Goal: Transaction & Acquisition: Purchase product/service

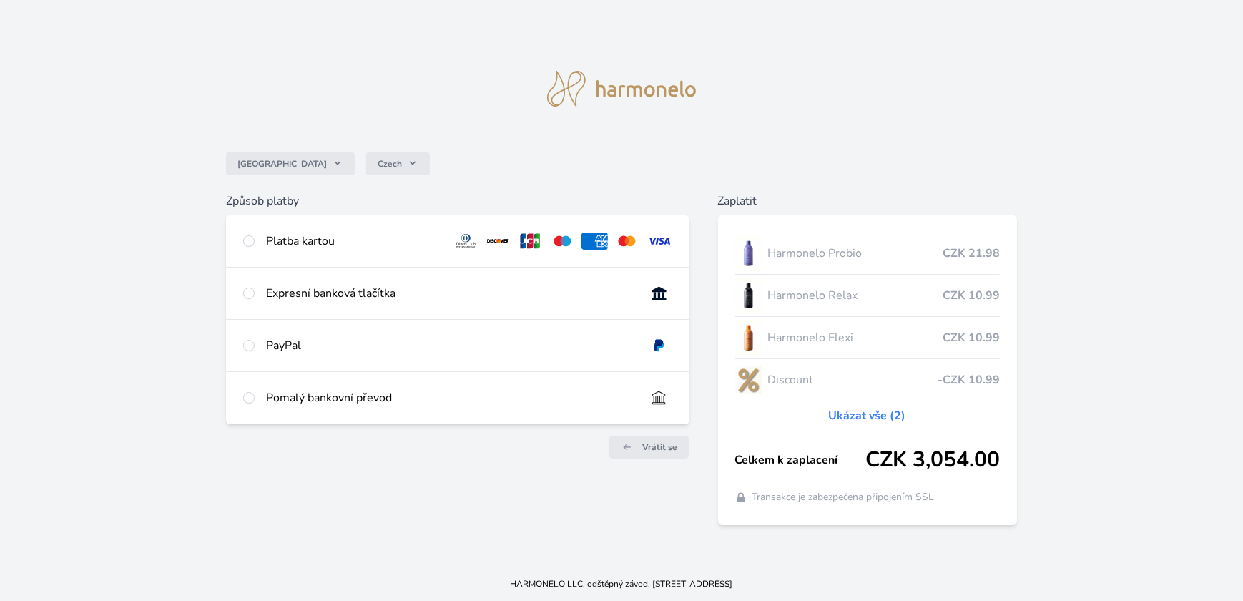
click at [298, 236] on div "Platba kartou" at bounding box center [353, 240] width 175 height 17
radio input "true"
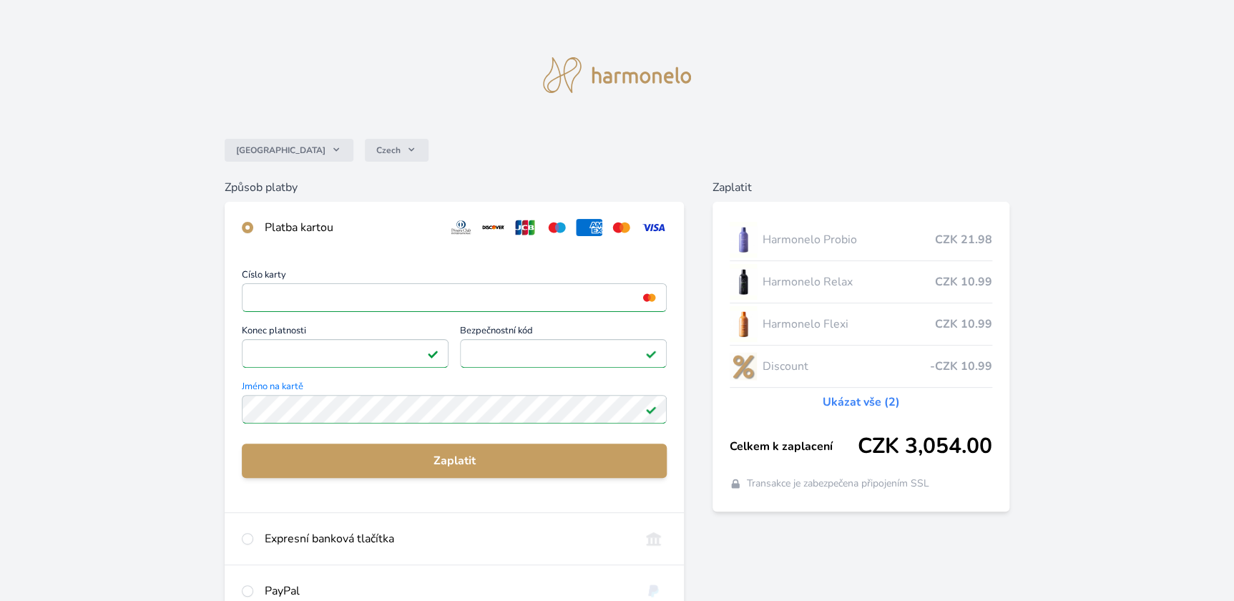
click at [872, 556] on div "Zaplatit Harmonelo Probio CZK 21.98 Harmonelo Relax CZK 10.99 Harmonelo Flexi C…" at bounding box center [860, 447] width 297 height 536
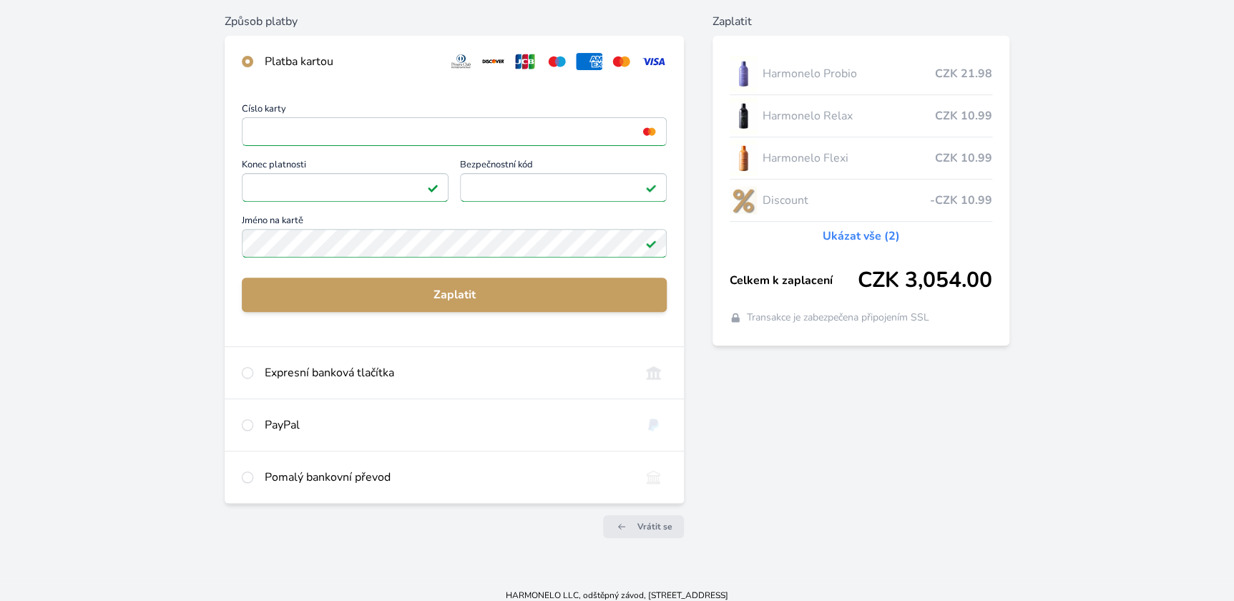
scroll to position [177, 0]
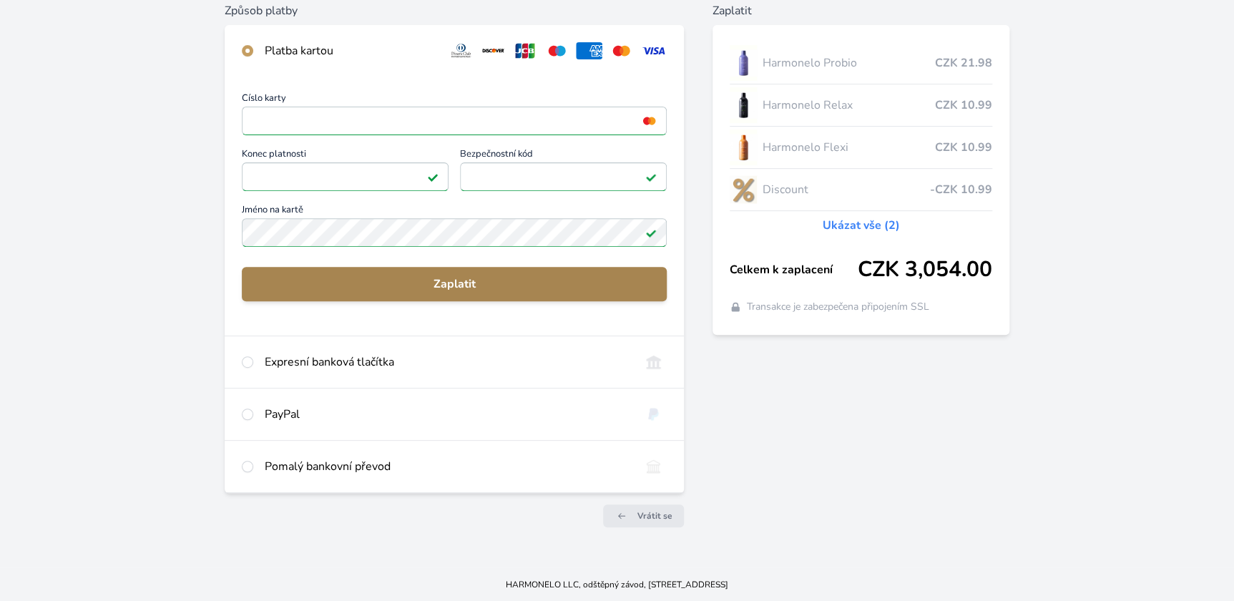
click at [477, 284] on span "Zaplatit" at bounding box center [454, 283] width 402 height 17
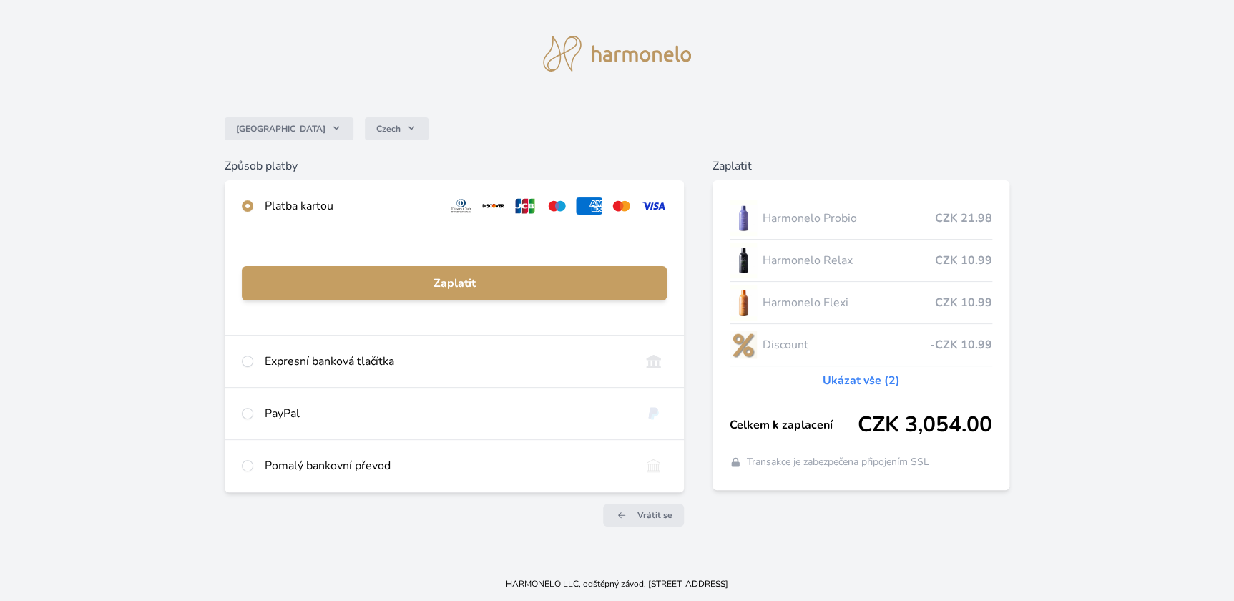
scroll to position [21, 0]
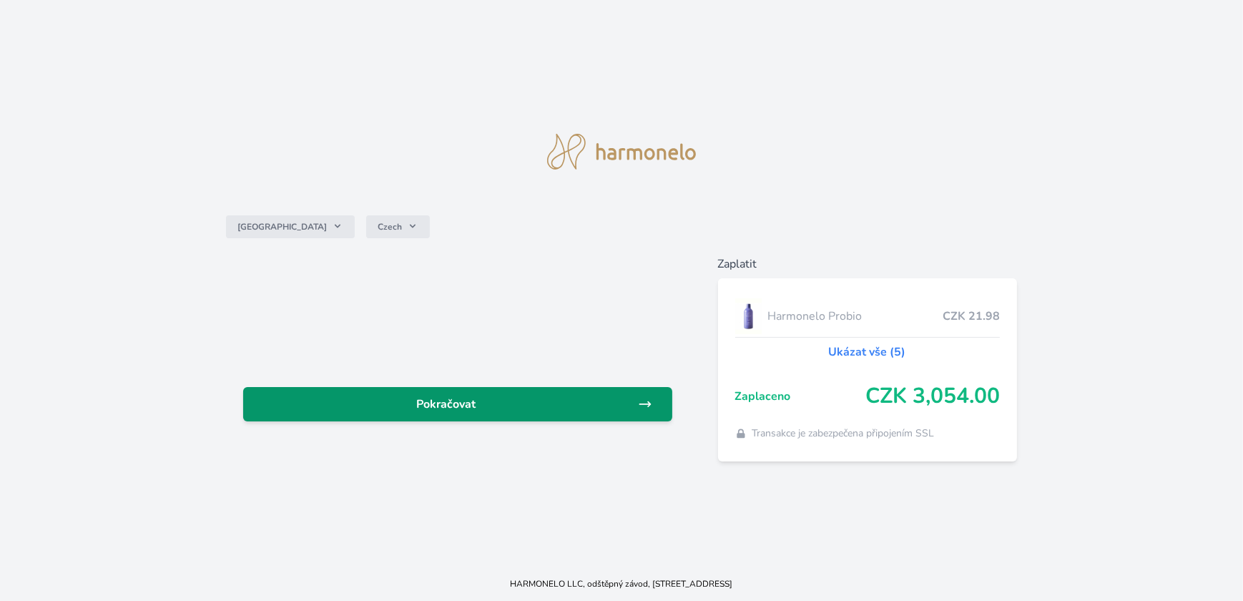
click at [546, 413] on link "Pokračovat" at bounding box center [457, 404] width 428 height 34
